Goal: Find specific page/section: Find specific page/section

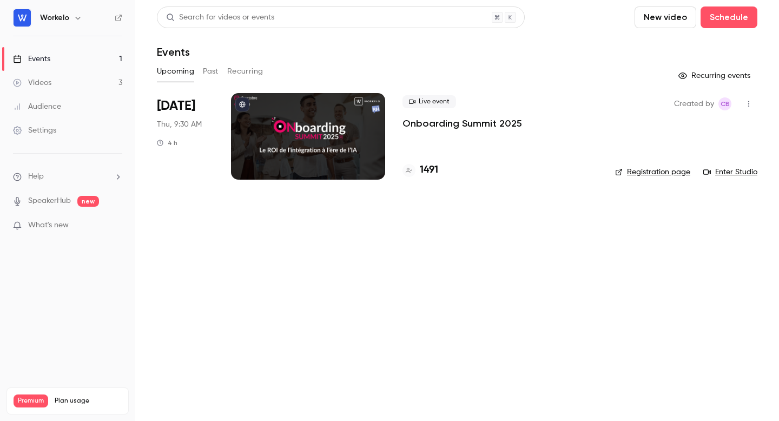
click at [655, 97] on div "Created by CB Registration page Enter Studio" at bounding box center [686, 136] width 142 height 87
click at [349, 127] on div at bounding box center [308, 136] width 154 height 87
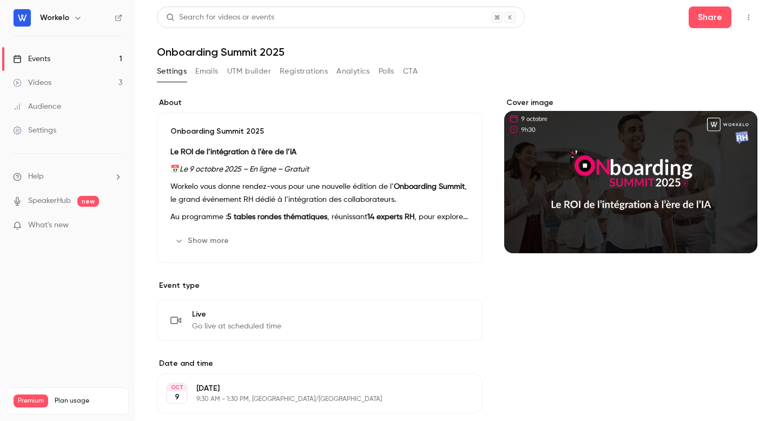
click at [754, 13] on button "button" at bounding box center [748, 17] width 17 height 17
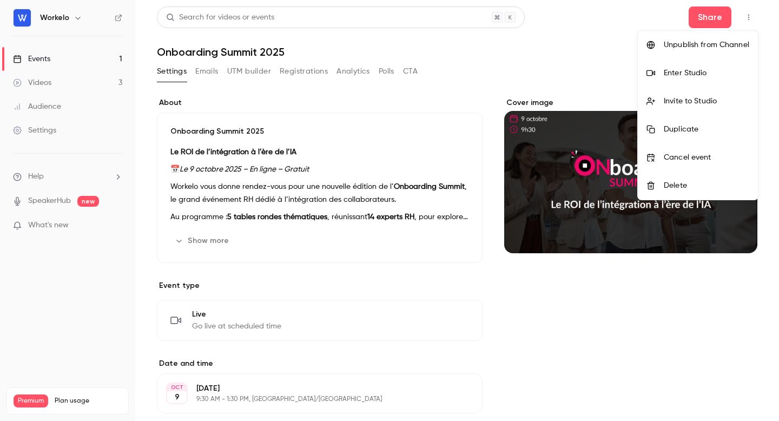
click at [710, 77] on div "Enter Studio" at bounding box center [705, 73] width 85 height 11
